Goal: Register for event/course

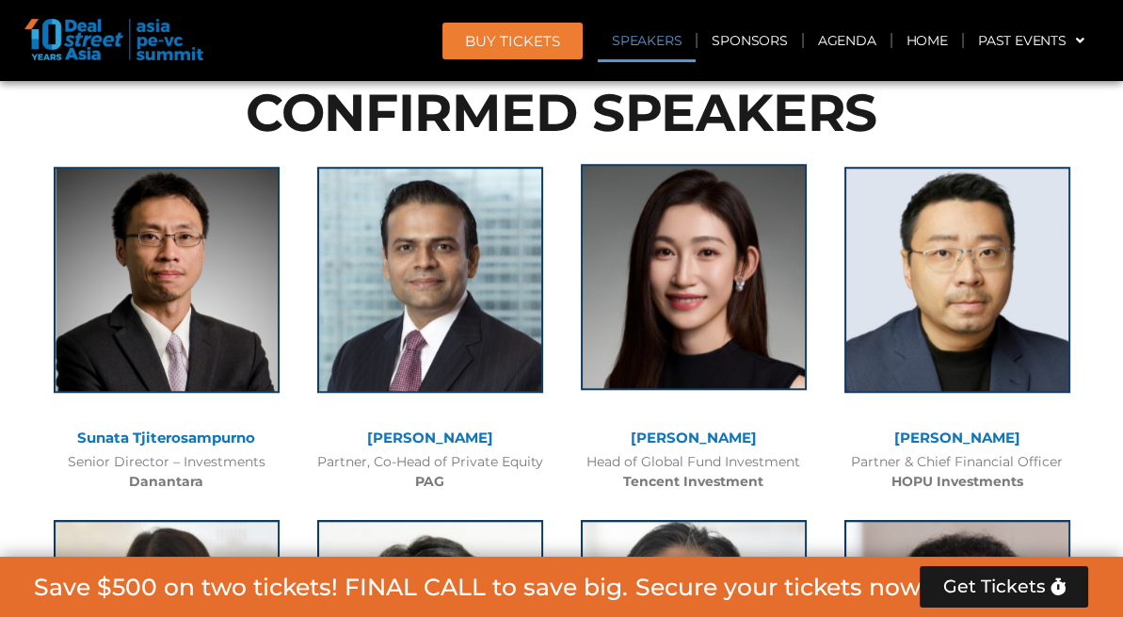
scroll to position [2072, 0]
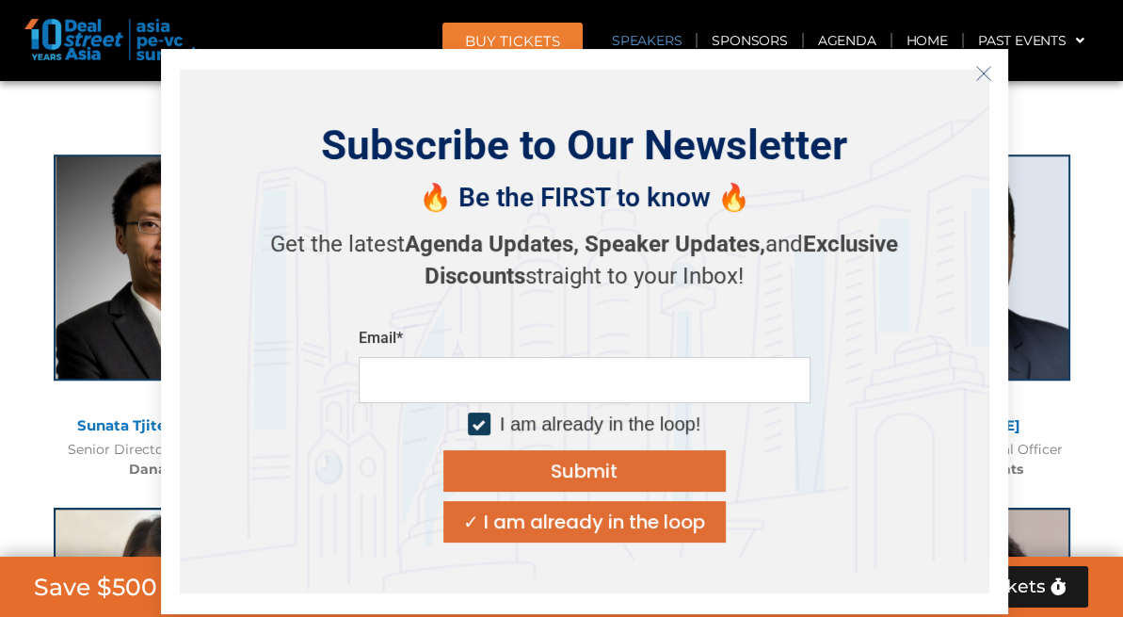
click at [991, 86] on button "Close" at bounding box center [984, 73] width 30 height 30
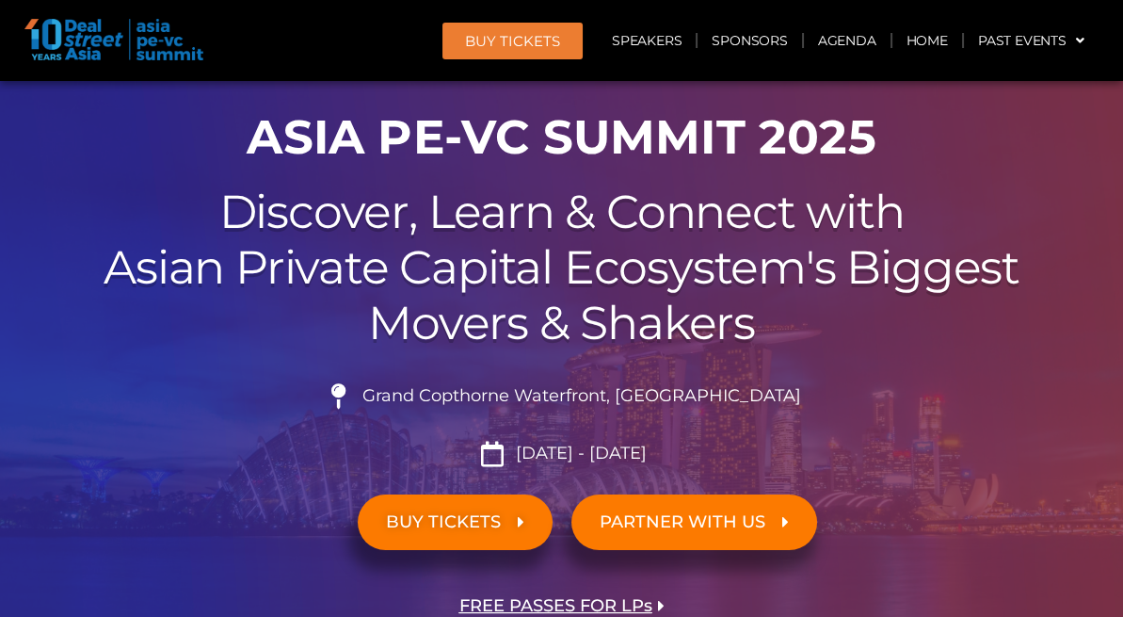
scroll to position [0, 0]
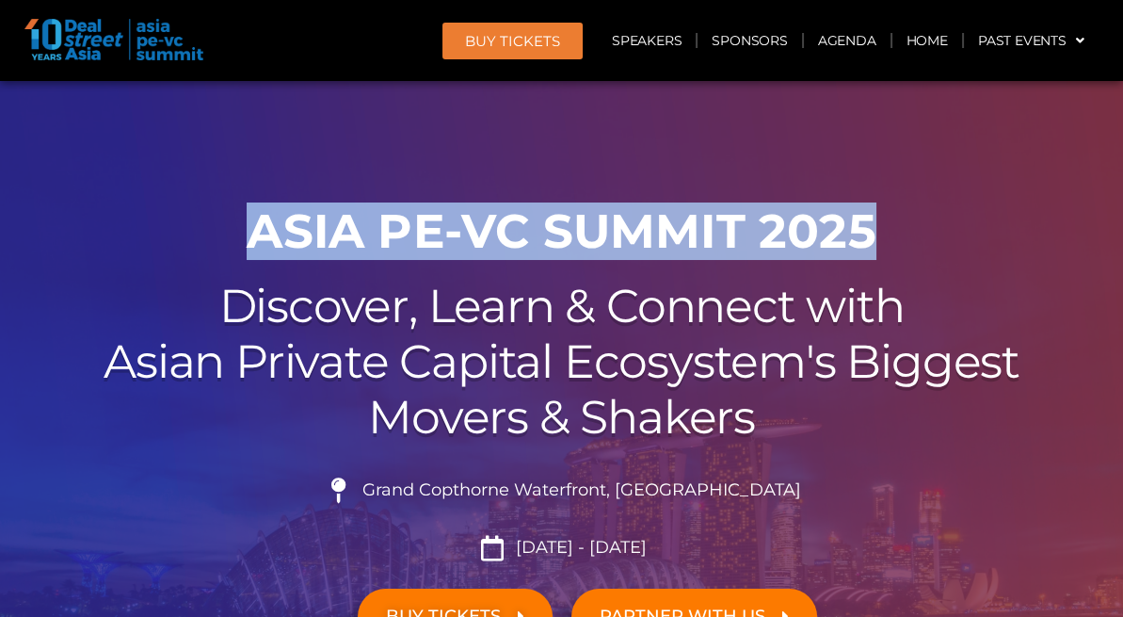
drag, startPoint x: 256, startPoint y: 221, endPoint x: 877, endPoint y: 233, distance: 620.6
click at [877, 233] on h1 "ASIA PE-VC Summit 2025" at bounding box center [562, 231] width 1055 height 56
copy h1 "ASIA PE-VC Summit 2025"
